Goal: Task Accomplishment & Management: Manage account settings

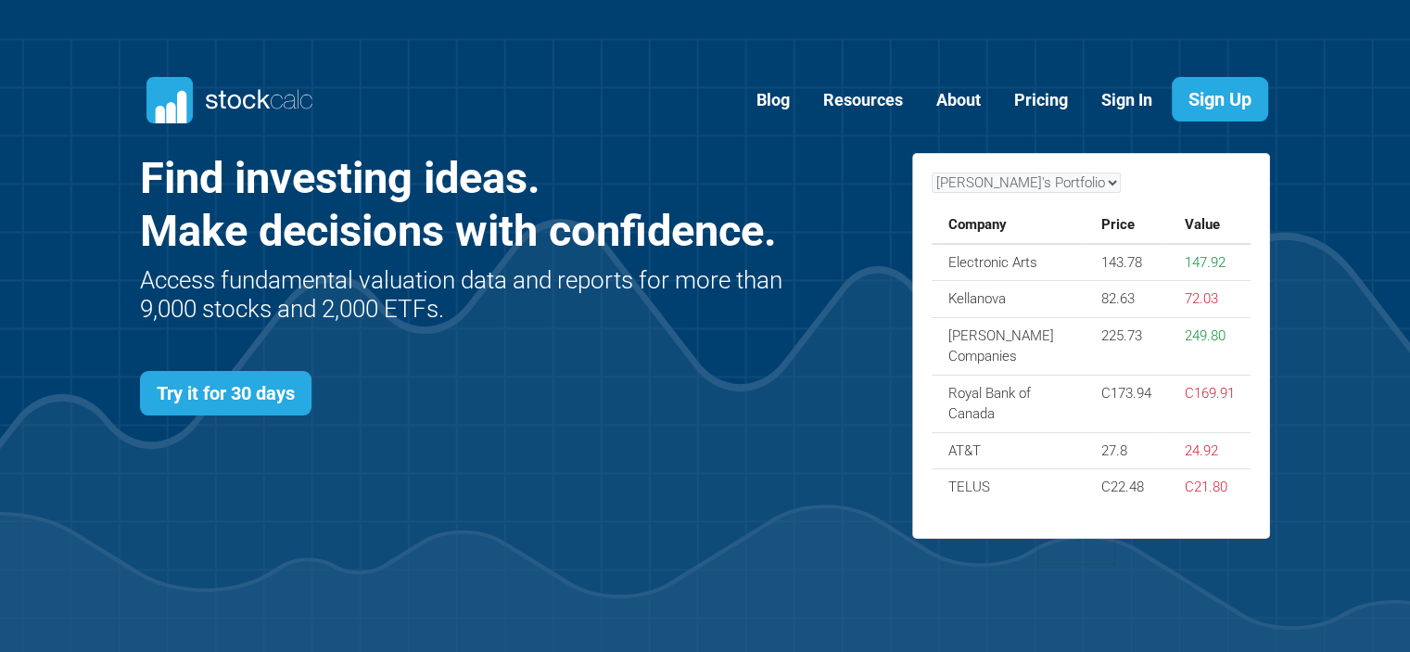
scroll to position [806, 1187]
click at [1110, 99] on link "Sign In" at bounding box center [1127, 100] width 79 height 45
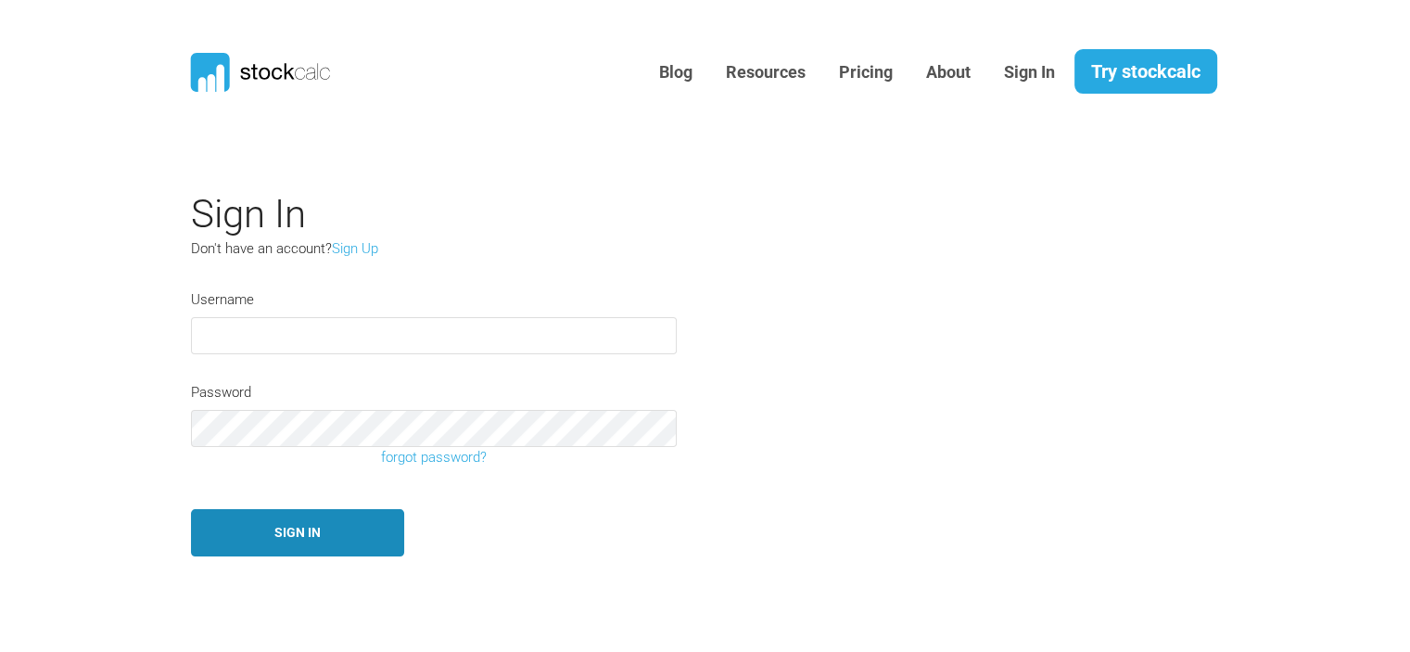
type input "Derekemery"
click at [299, 531] on button "Sign In" at bounding box center [297, 532] width 213 height 47
